Goal: Task Accomplishment & Management: Use online tool/utility

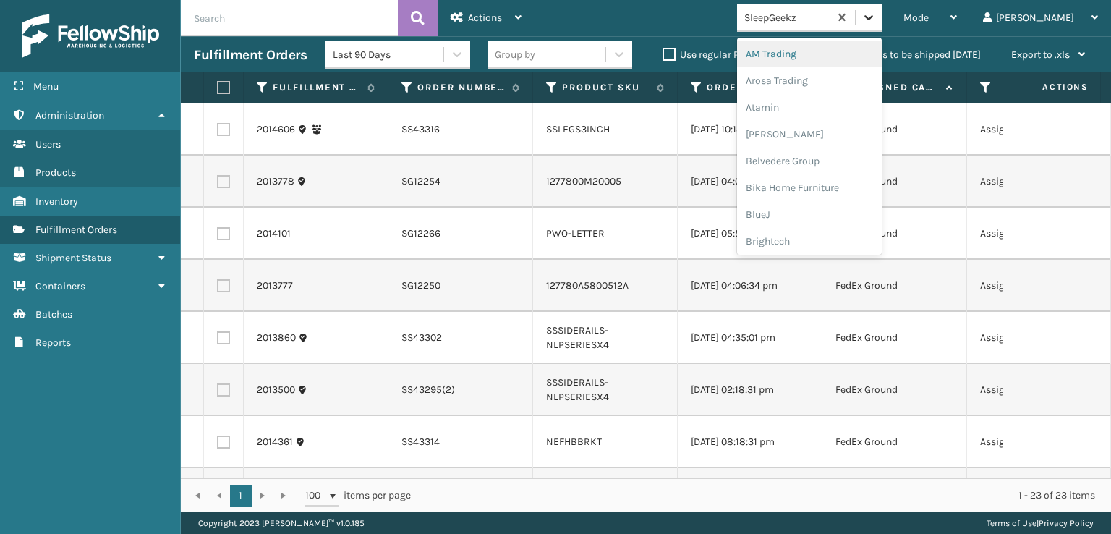
click at [876, 10] on icon at bounding box center [868, 17] width 14 height 14
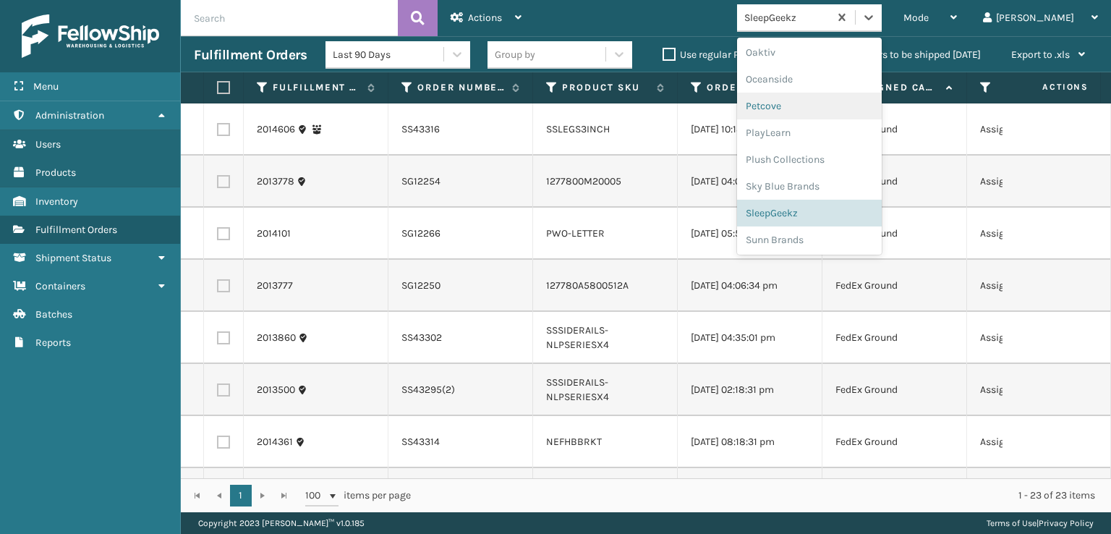
scroll to position [699, 0]
click at [869, 216] on div "SleepGeekz" at bounding box center [809, 211] width 145 height 27
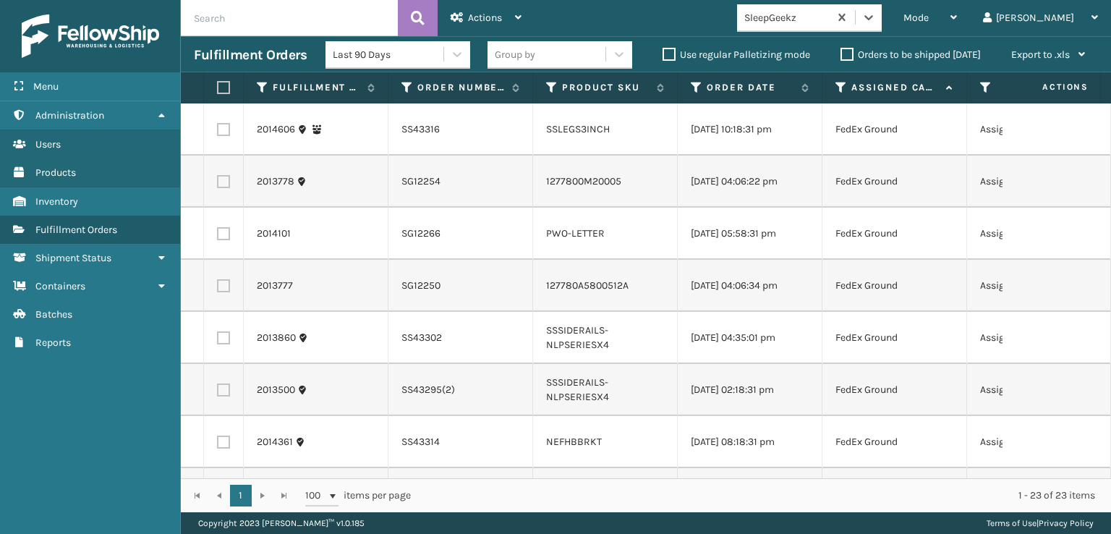
click at [226, 93] on label at bounding box center [221, 87] width 9 height 13
click at [218, 93] on input "checkbox" at bounding box center [217, 87] width 1 height 9
checkbox input "true"
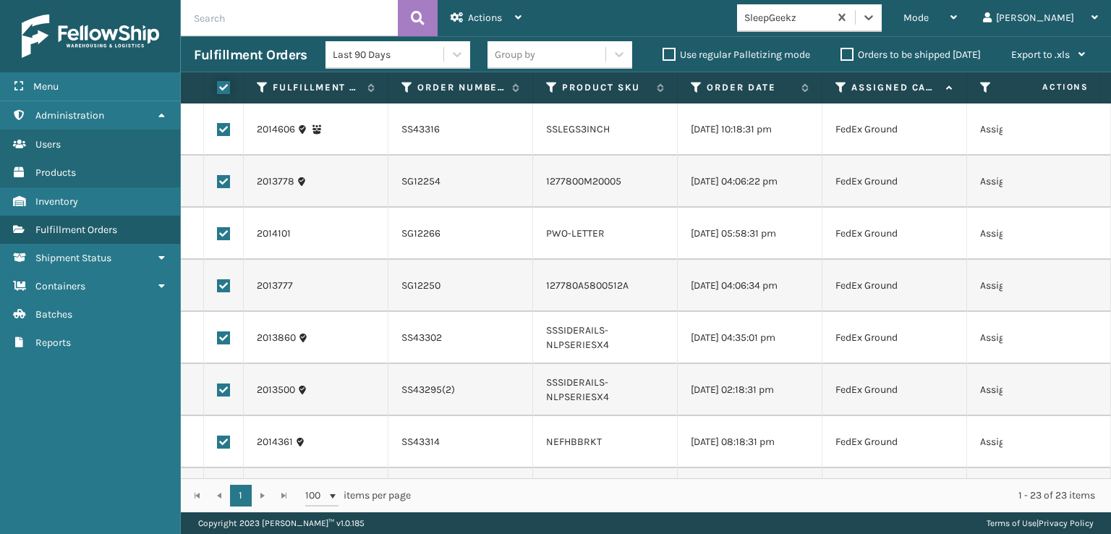
checkbox input "true"
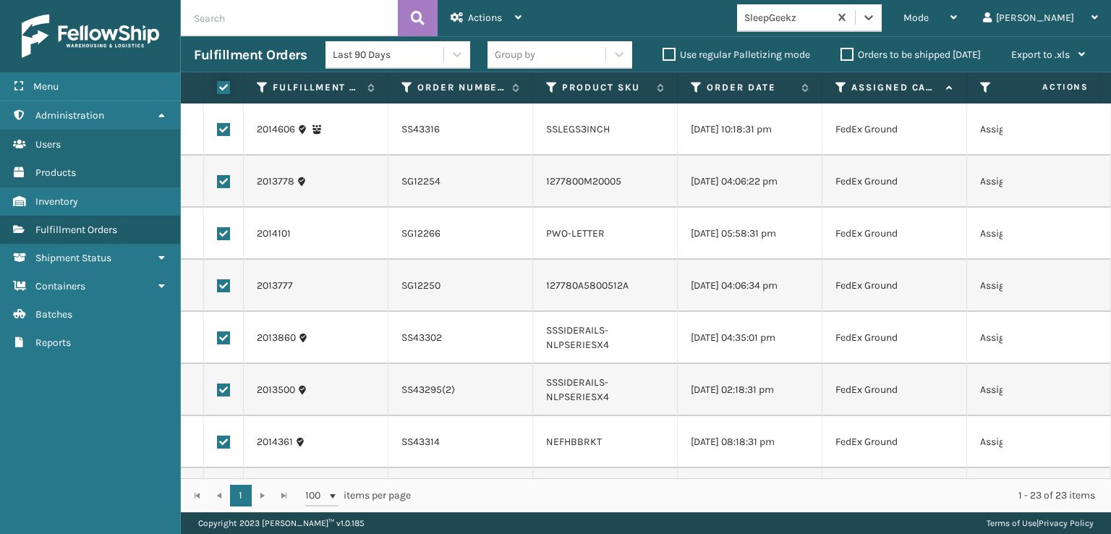
checkbox input "true"
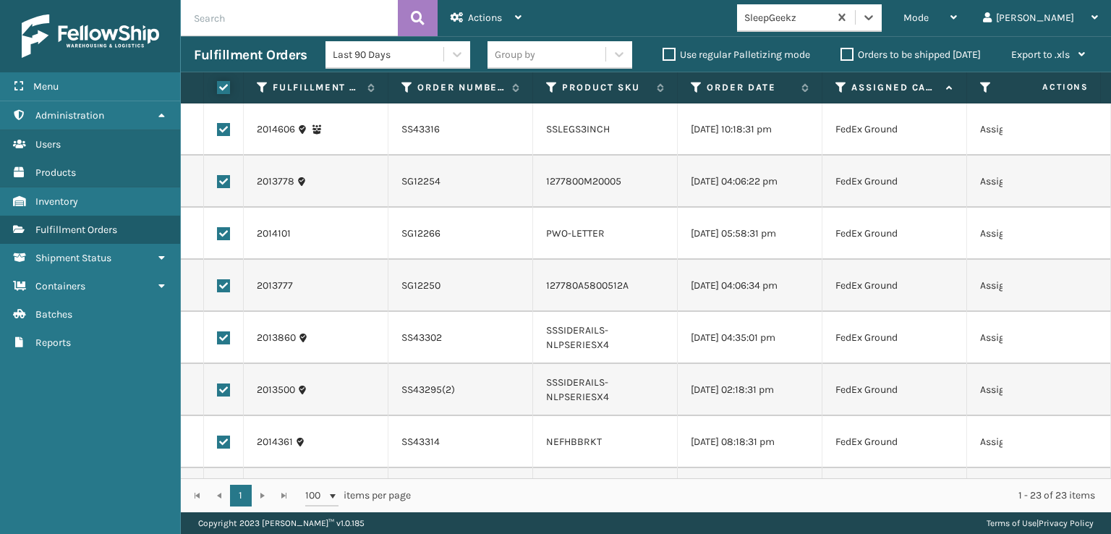
checkbox input "true"
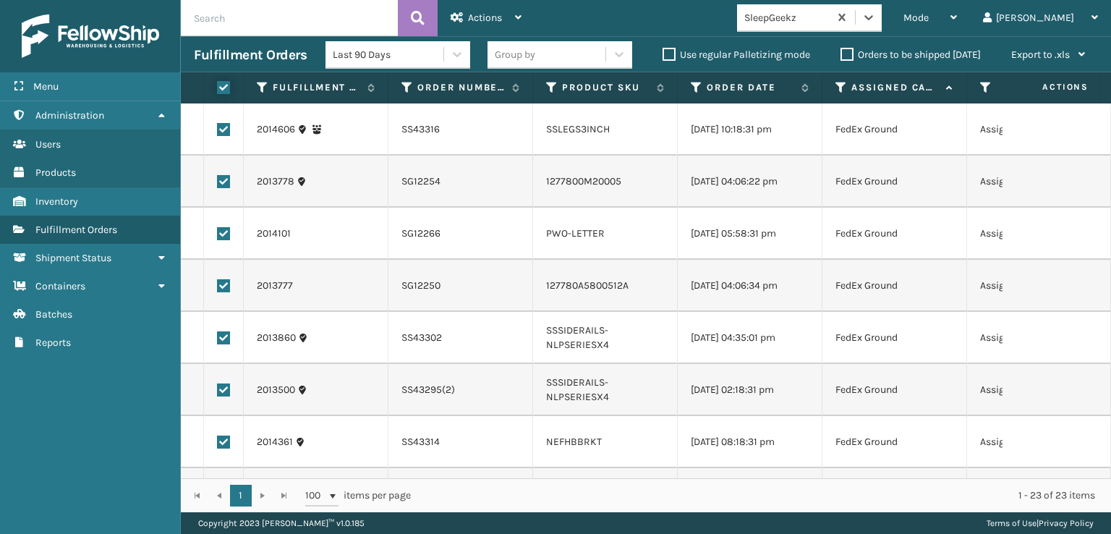
checkbox input "true"
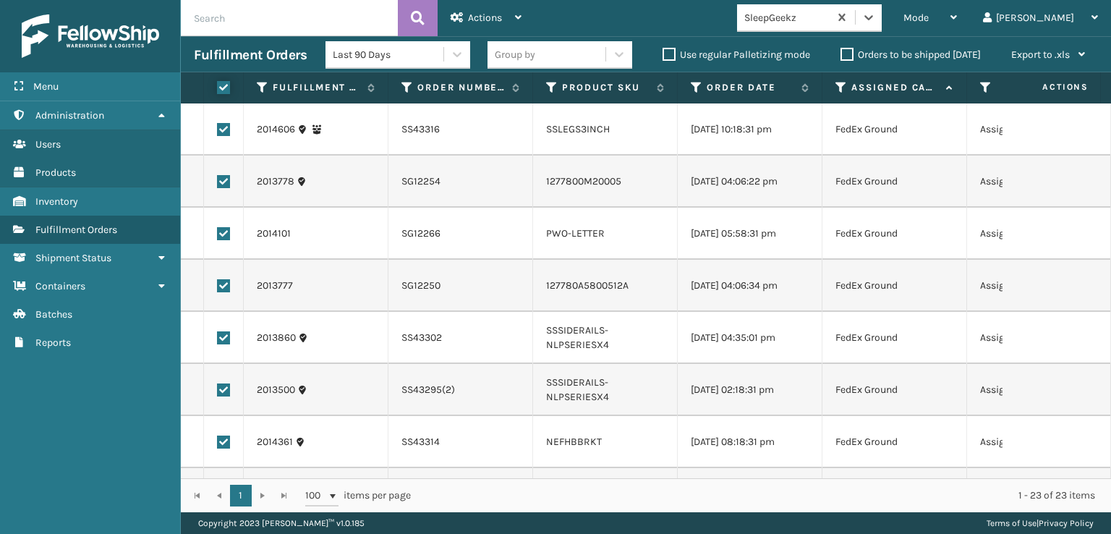
checkbox input "true"
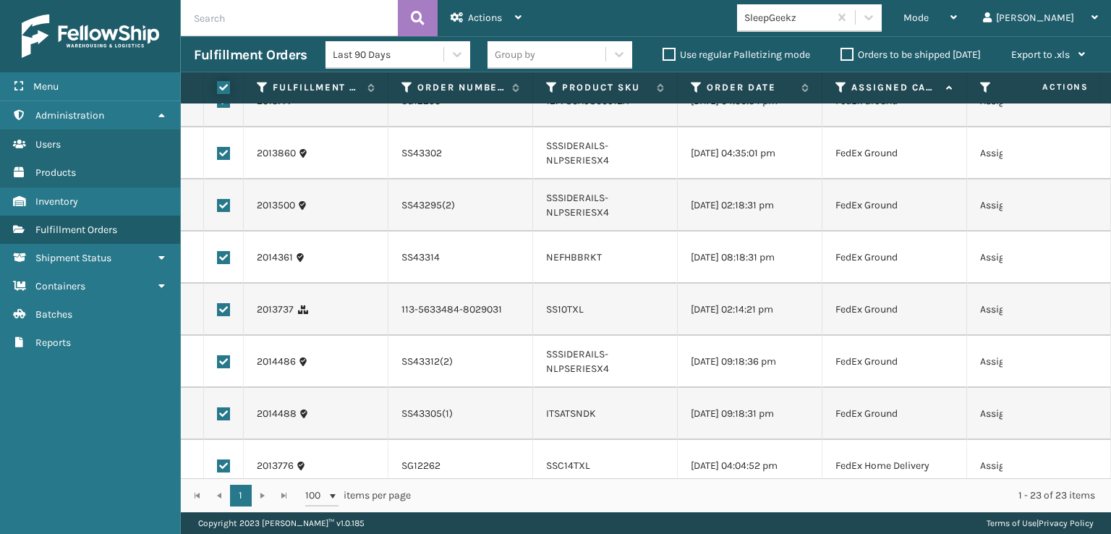
scroll to position [217, 0]
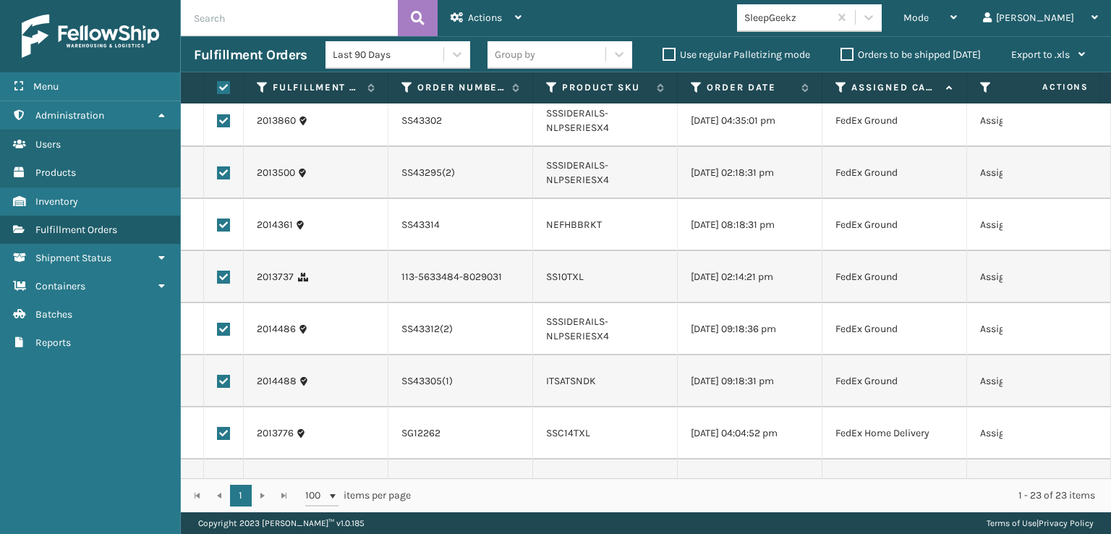
click at [216, 289] on td at bounding box center [224, 277] width 40 height 52
click at [222, 284] on label at bounding box center [223, 276] width 13 height 13
click at [218, 280] on input "checkbox" at bounding box center [217, 274] width 1 height 9
checkbox input "false"
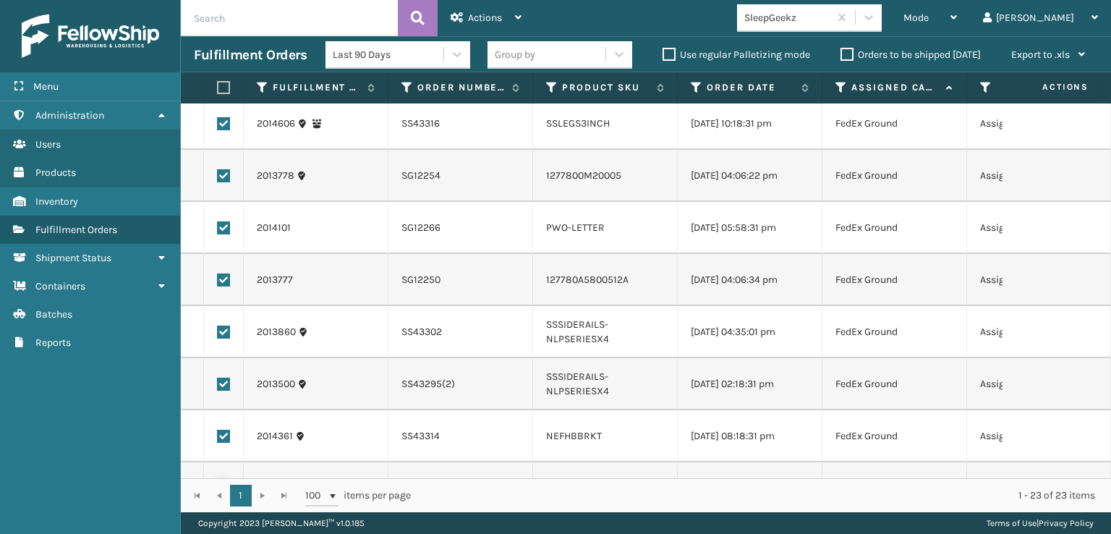
scroll to position [0, 0]
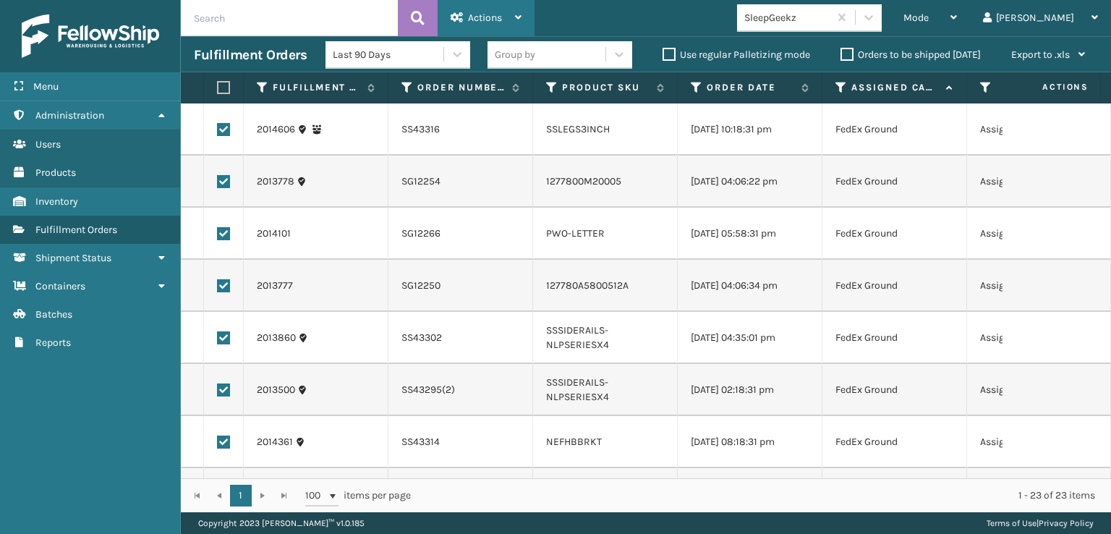
click at [474, 12] on span "Actions" at bounding box center [485, 18] width 34 height 12
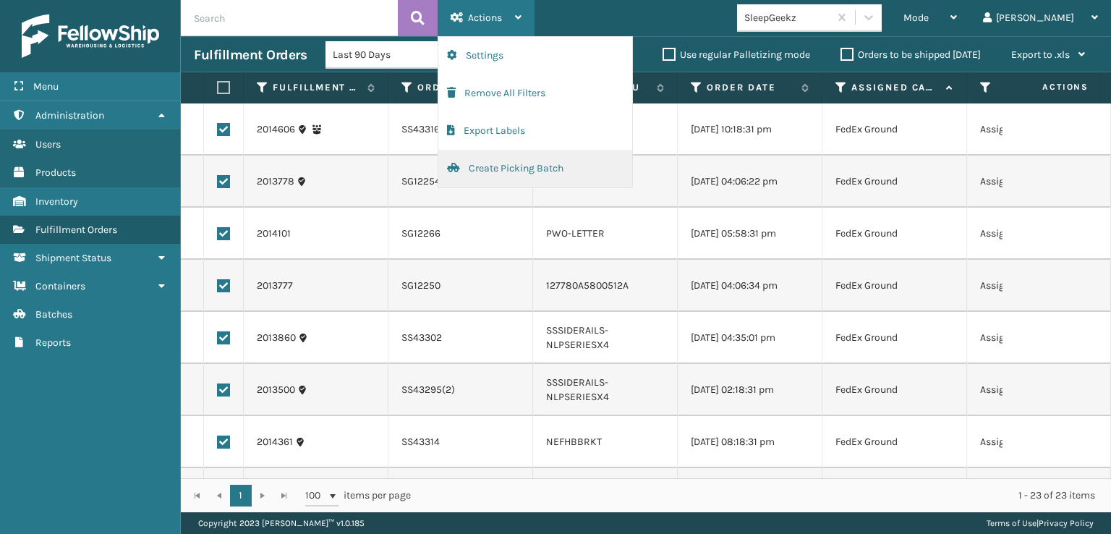
click at [510, 169] on button "Create Picking Batch" at bounding box center [535, 169] width 194 height 38
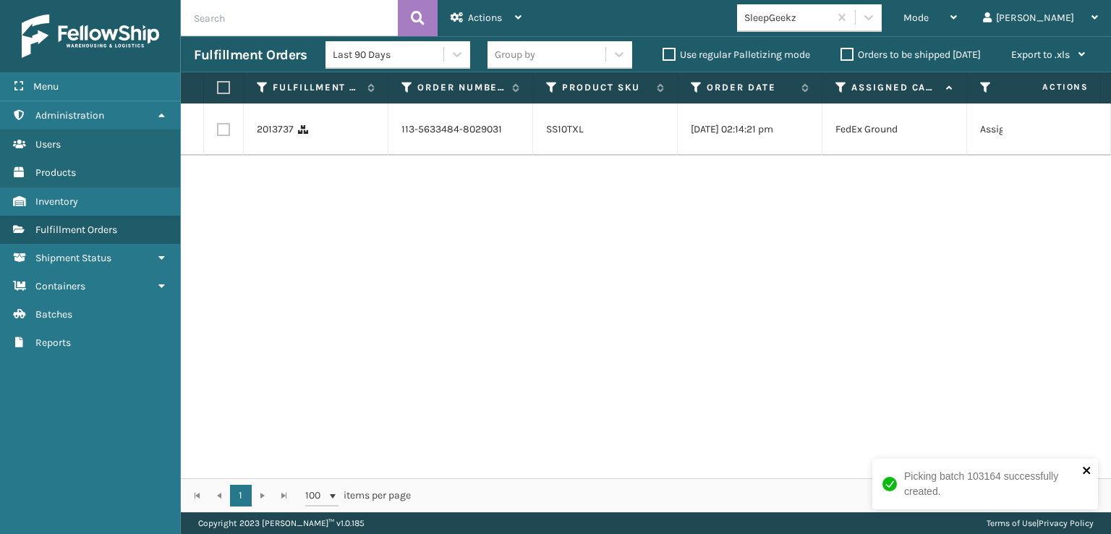
click at [1086, 468] on icon "close" at bounding box center [1087, 470] width 10 height 12
click at [882, 27] on div at bounding box center [869, 17] width 26 height 26
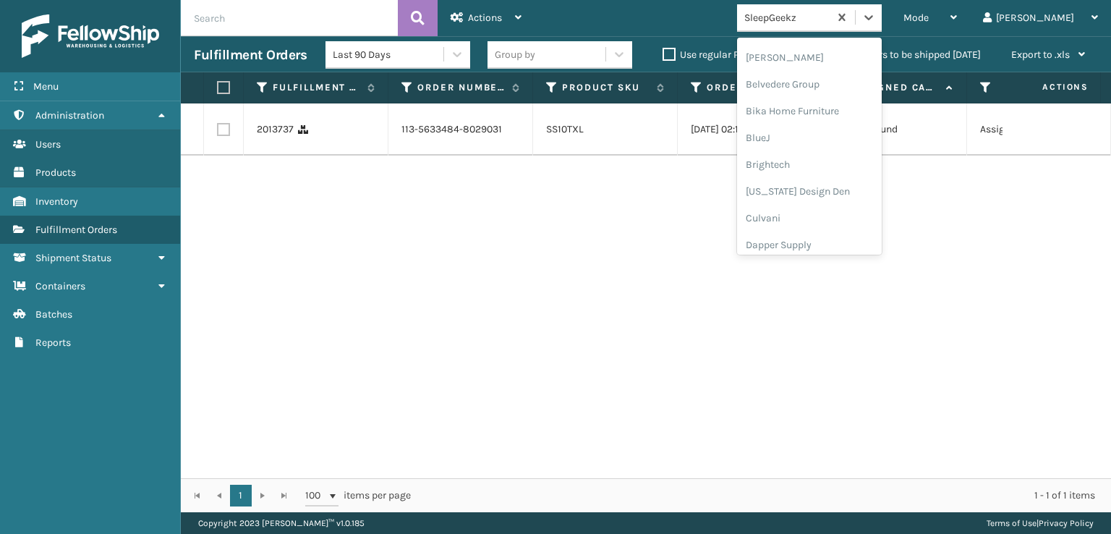
scroll to position [289, 0]
click at [845, 115] on div "FoamTex" at bounding box center [809, 112] width 145 height 27
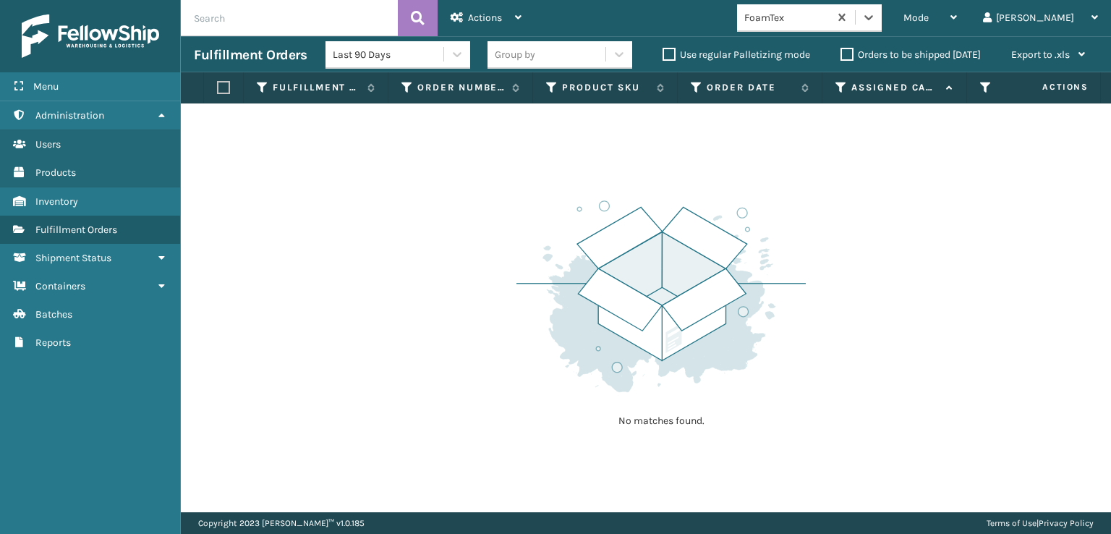
click at [375, 10] on input "text" at bounding box center [289, 18] width 217 height 36
type input "S"
type input "H"
type input "K"
type input "+"
